Goal: Find specific page/section: Find specific page/section

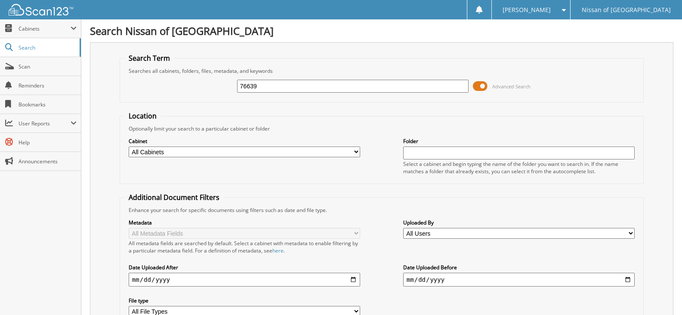
type input "76639"
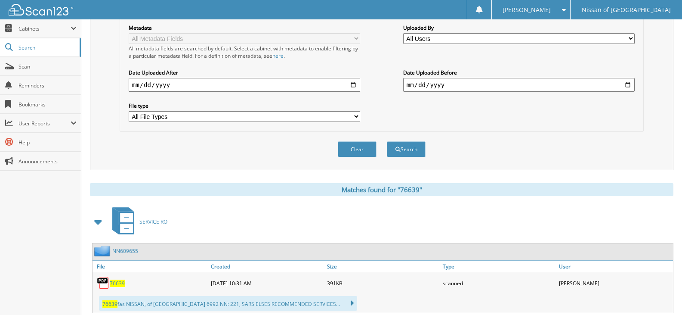
scroll to position [215, 0]
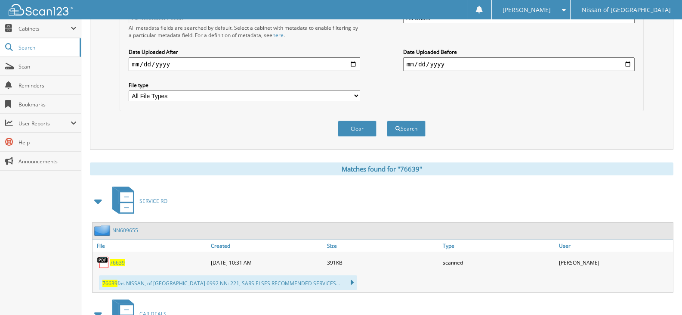
click at [130, 228] on link "NN609655" at bounding box center [125, 229] width 26 height 7
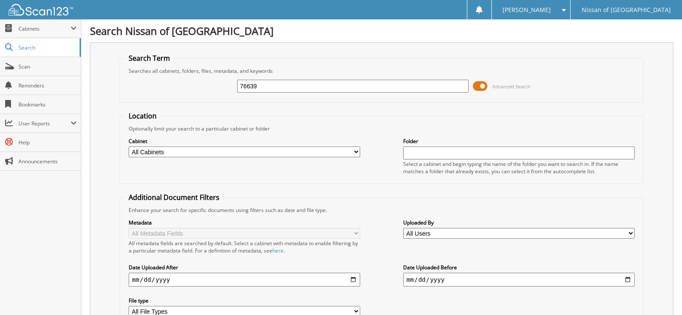
click at [279, 84] on input "76639" at bounding box center [353, 86] width 232 height 13
type input "76743"
click at [284, 89] on input "76743" at bounding box center [353, 86] width 232 height 13
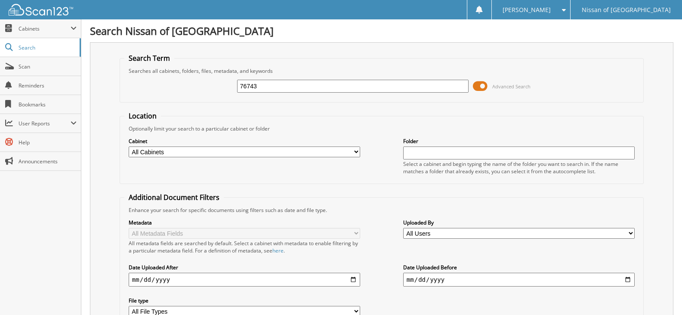
click at [284, 89] on input "76743" at bounding box center [353, 86] width 232 height 13
type input "76767"
click at [480, 87] on span at bounding box center [480, 86] width 15 height 13
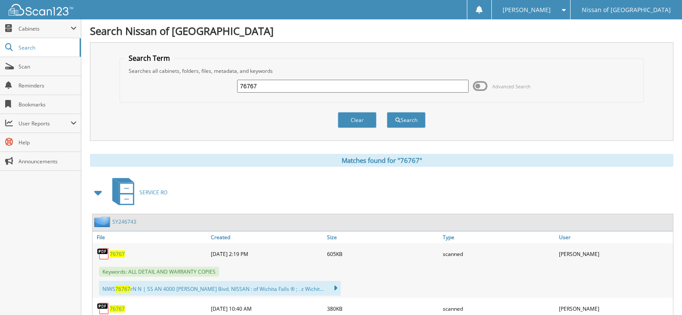
click at [276, 87] on input "76767" at bounding box center [353, 86] width 232 height 13
type input "76771"
click at [387, 112] on button "Search" at bounding box center [406, 120] width 39 height 16
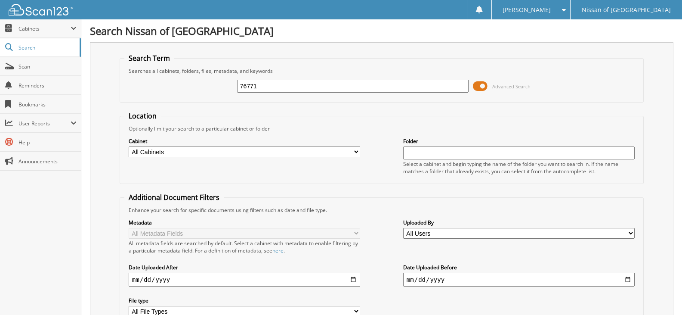
click at [478, 89] on span at bounding box center [480, 86] width 15 height 13
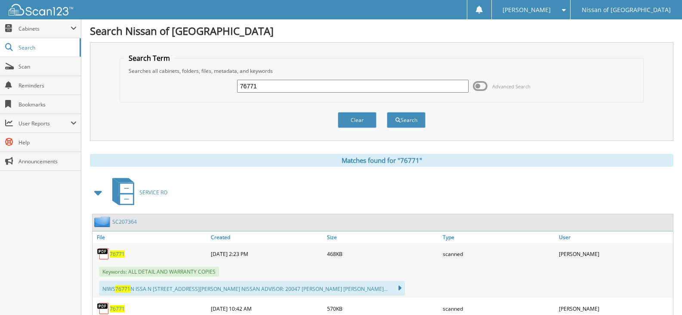
click at [287, 87] on input "76771" at bounding box center [353, 86] width 232 height 13
type input "76772"
click at [387, 112] on button "Search" at bounding box center [406, 120] width 39 height 16
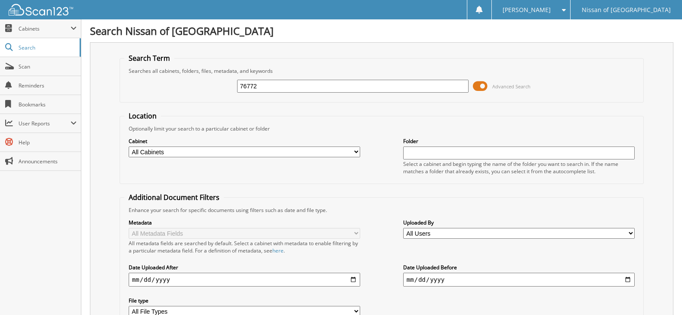
click at [483, 84] on span at bounding box center [480, 86] width 15 height 13
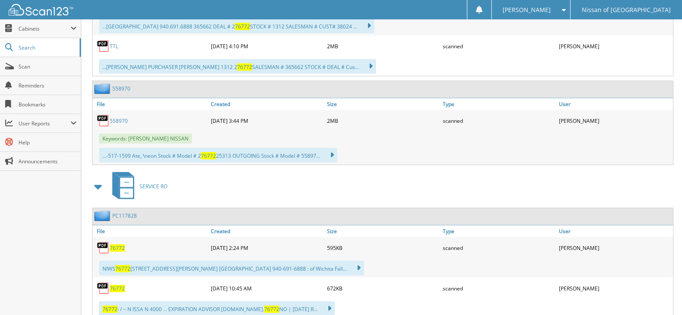
scroll to position [344, 0]
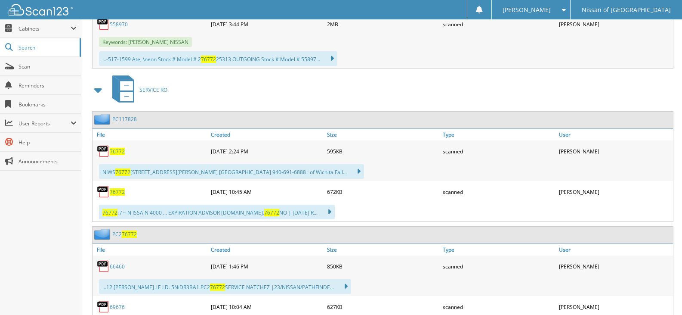
click at [126, 118] on link "PC117828" at bounding box center [124, 118] width 25 height 7
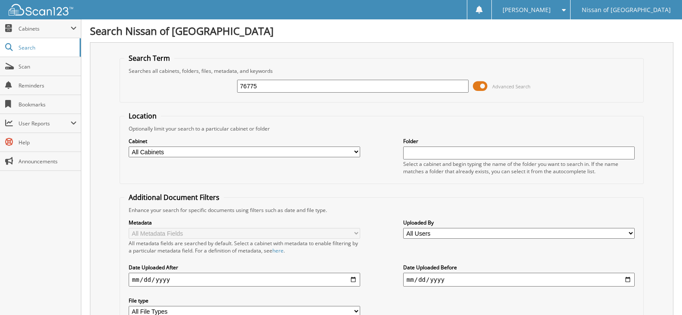
type input "76775"
click at [482, 88] on span at bounding box center [480, 86] width 15 height 13
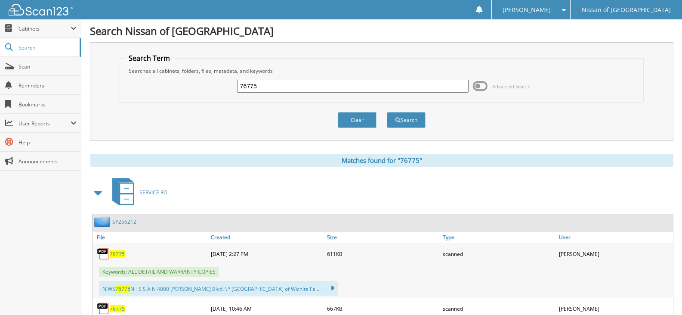
click at [288, 87] on input "76775" at bounding box center [353, 86] width 232 height 13
type input "76970"
click at [387, 112] on button "Search" at bounding box center [406, 120] width 39 height 16
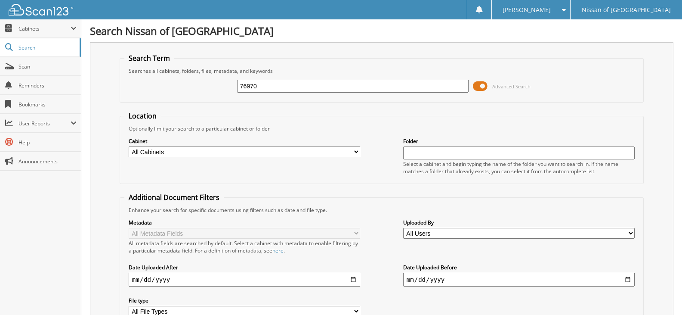
click at [481, 85] on span at bounding box center [480, 86] width 15 height 13
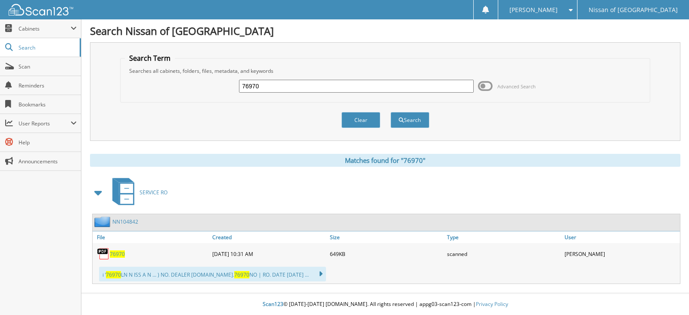
click at [132, 221] on link "NN104842" at bounding box center [125, 221] width 26 height 7
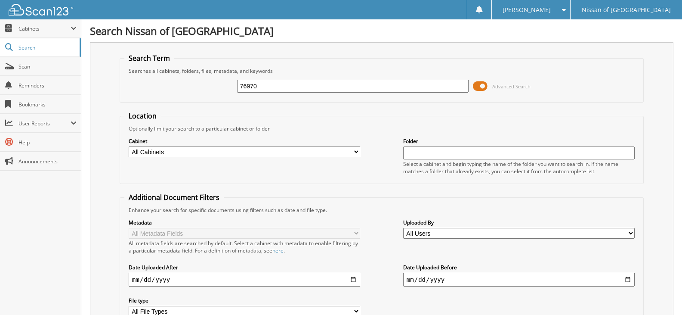
click at [280, 82] on input "76970" at bounding box center [353, 86] width 232 height 13
type input "77009"
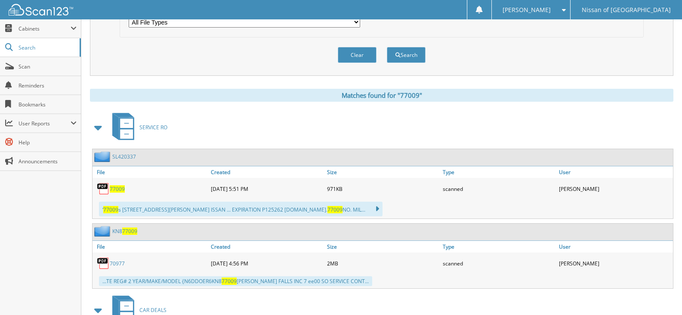
scroll to position [301, 0]
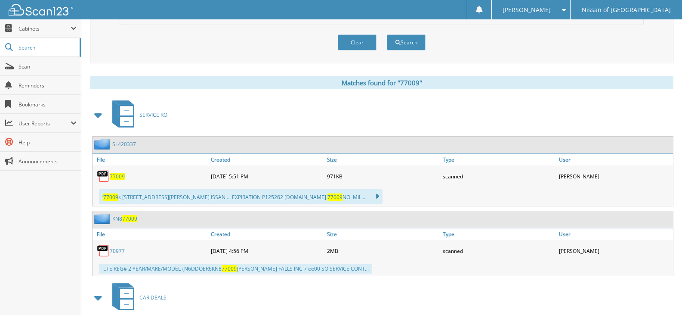
click at [118, 143] on link "SL420337" at bounding box center [124, 143] width 24 height 7
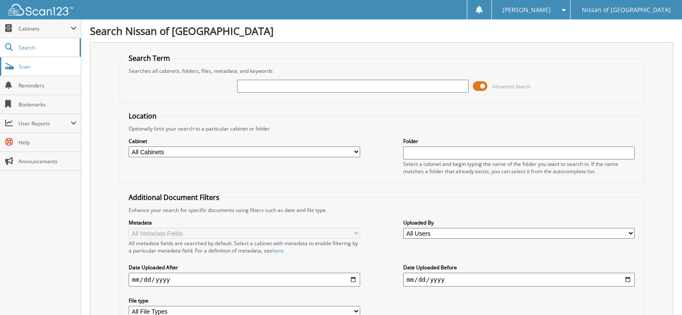
click at [40, 70] on span "Scan" at bounding box center [48, 66] width 58 height 7
